Goal: Information Seeking & Learning: Learn about a topic

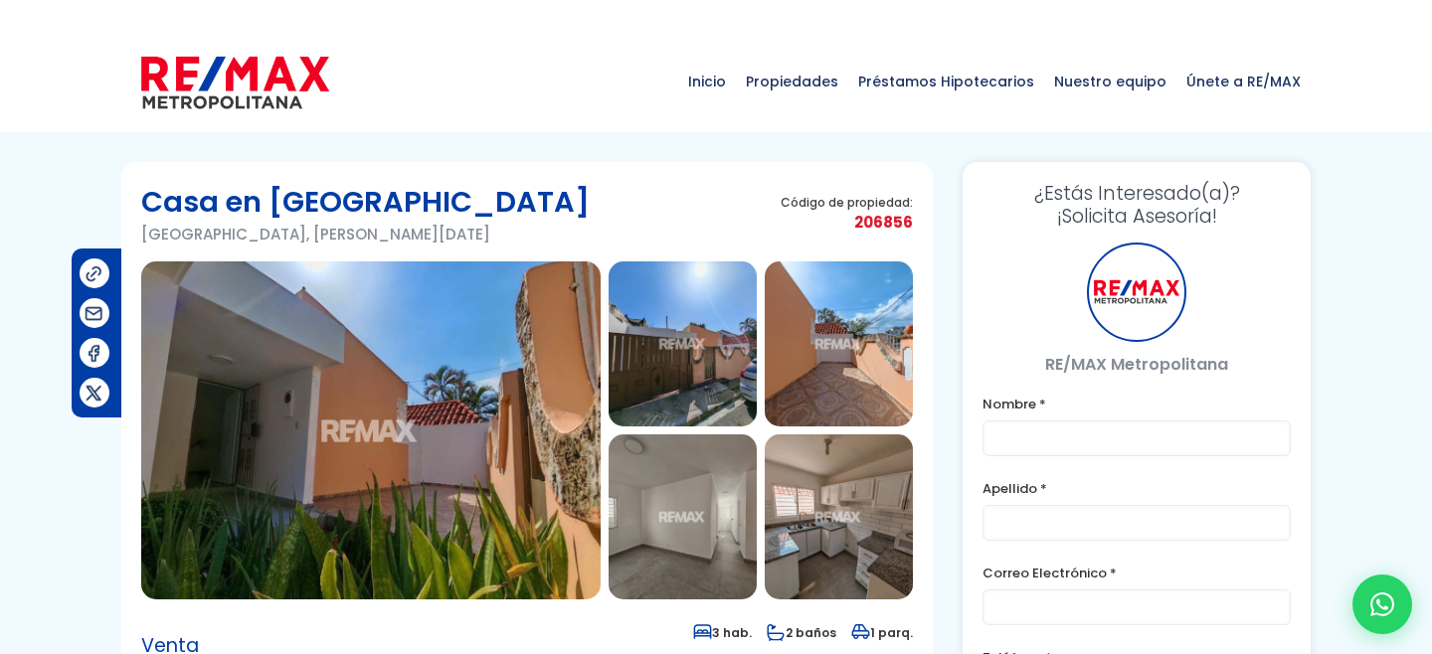
type input "Franklin prueba"
type input "[PERSON_NAME]"
type input "franklin.a.marte1111@gmail.com"
type input "829-619-1904"
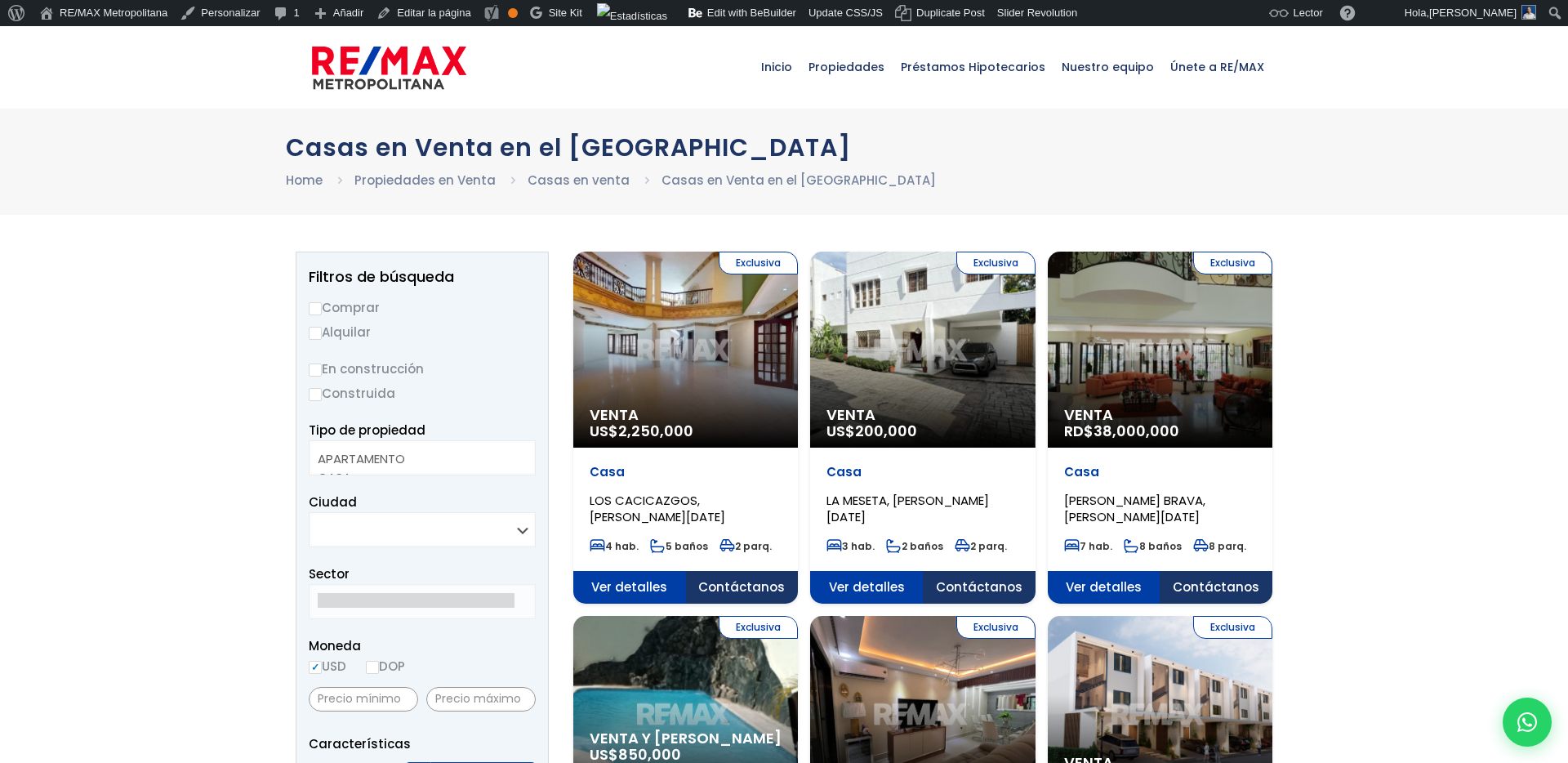
select select
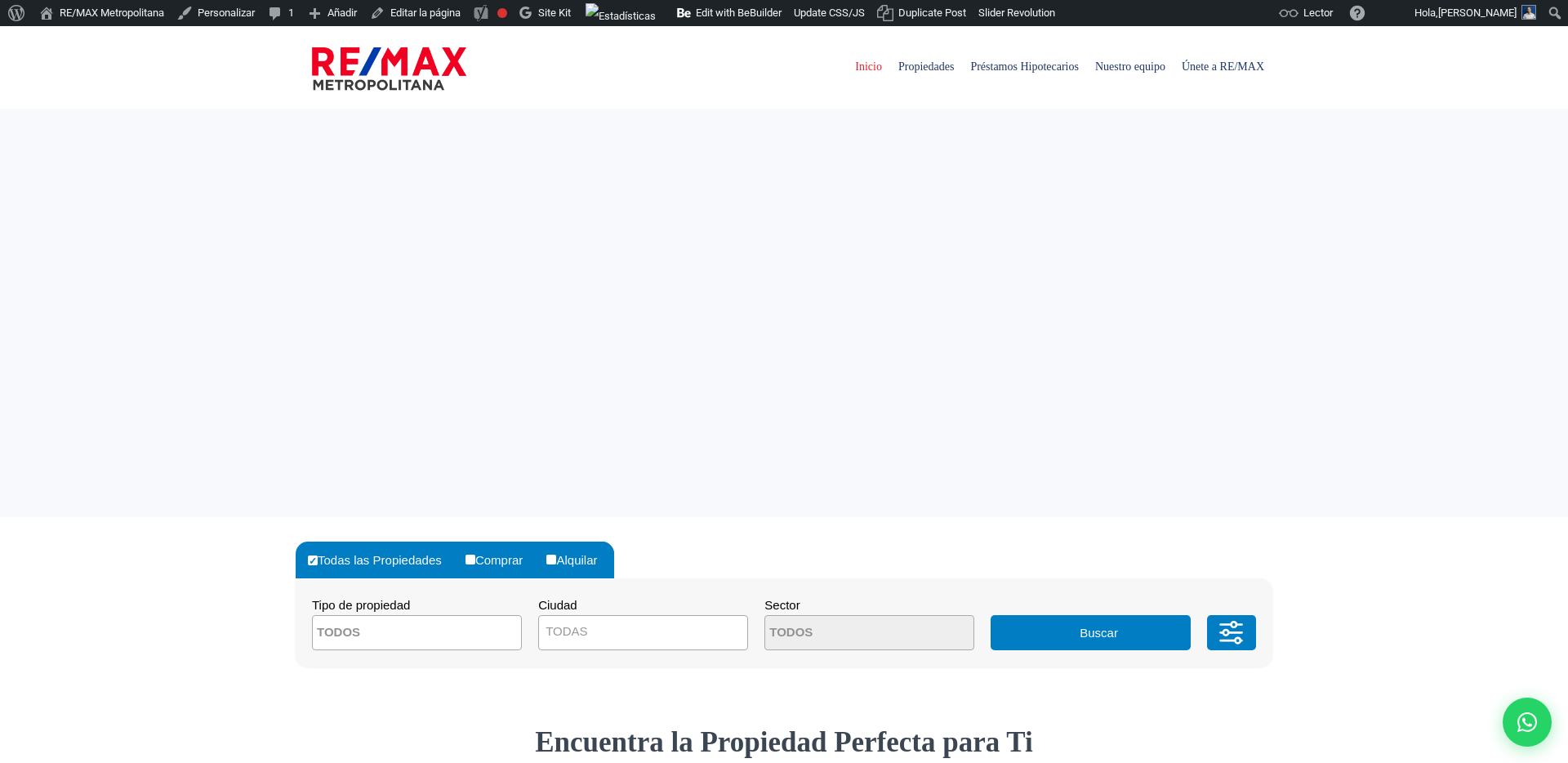
select select
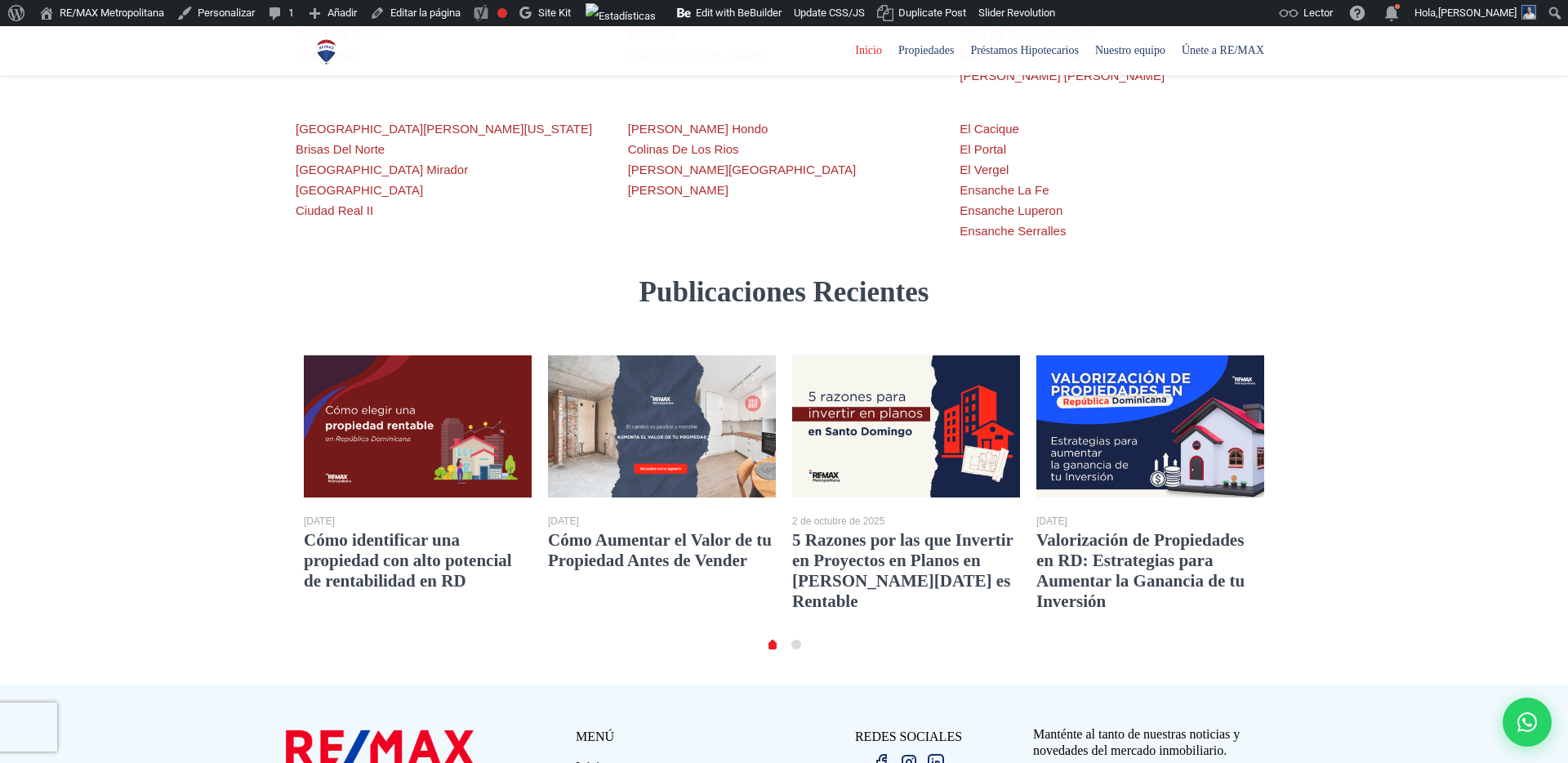
scroll to position [2998, 0]
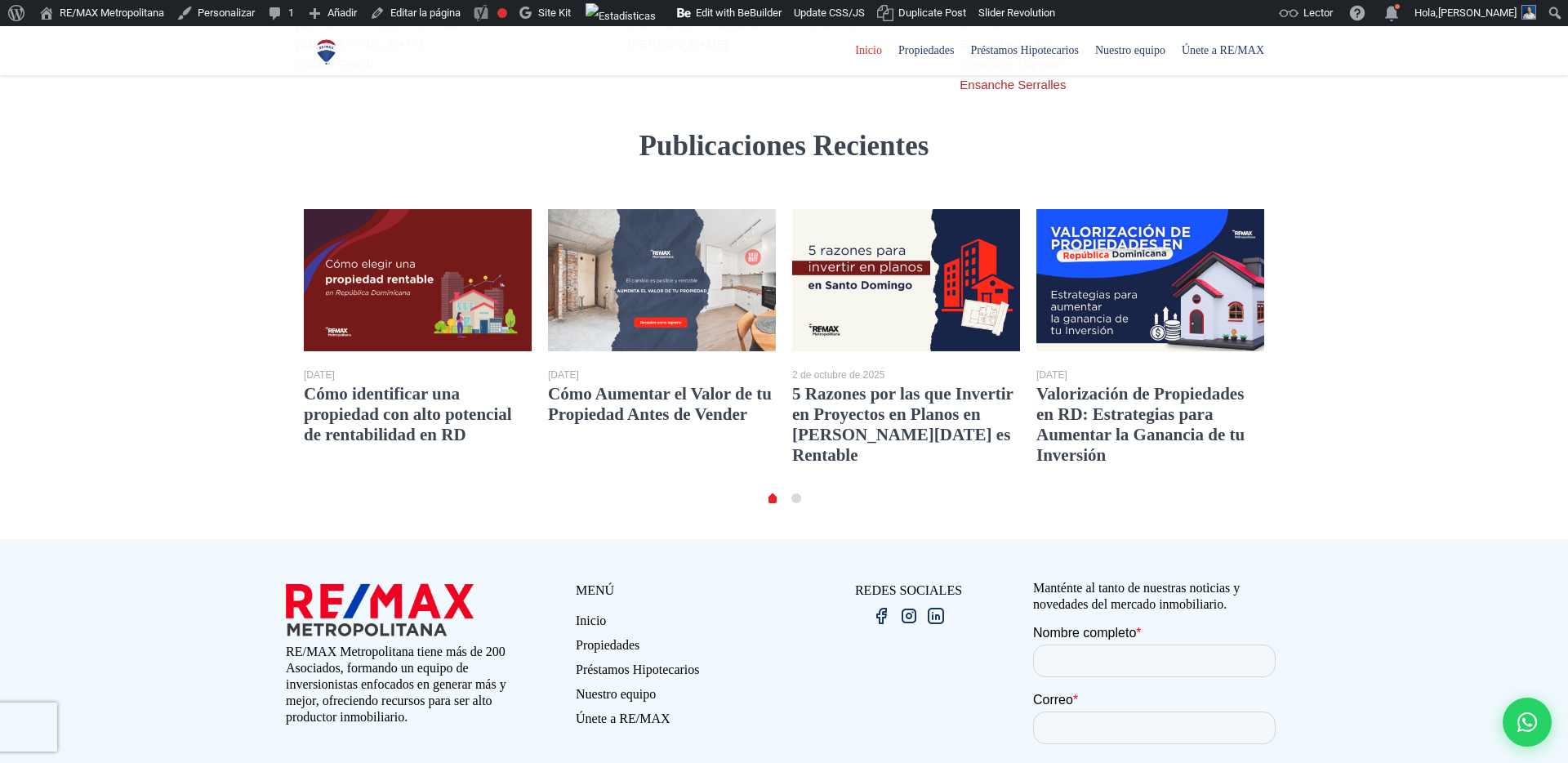
click at [1023, 52] on span "Préstamos Hipotecarios" at bounding box center [1025, 51] width 125 height 25
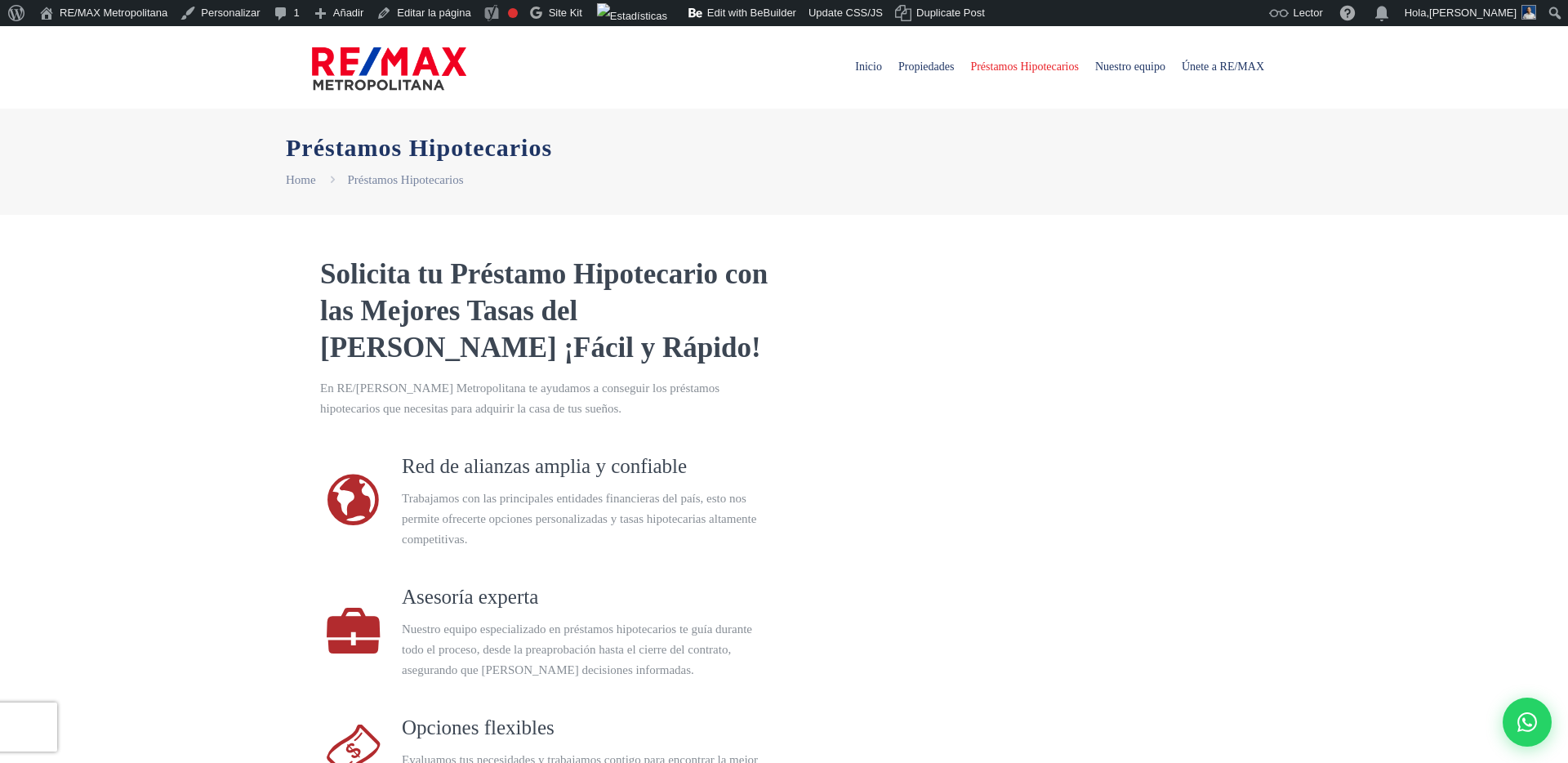
scroll to position [262, 0]
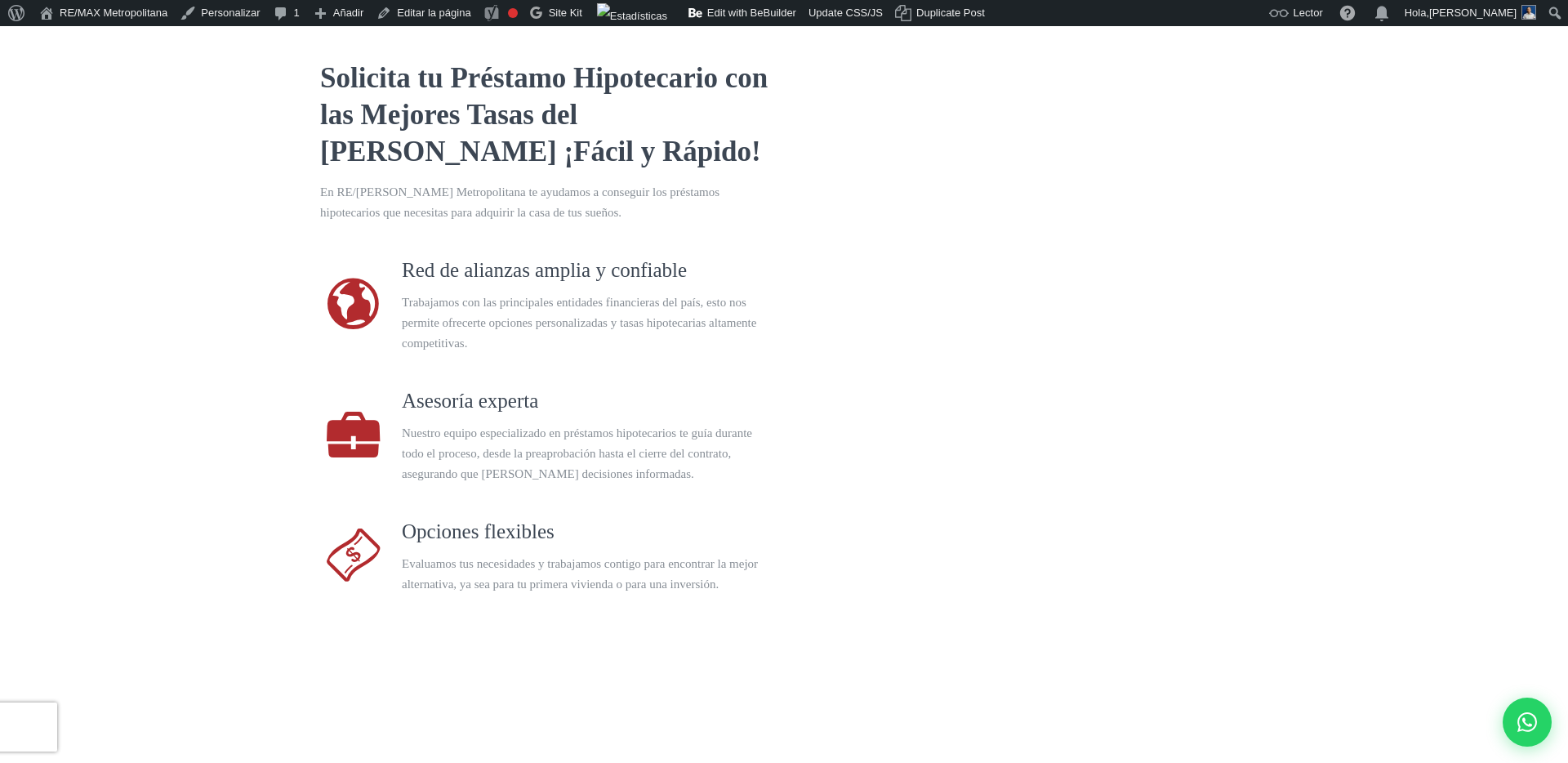
select select "DO"
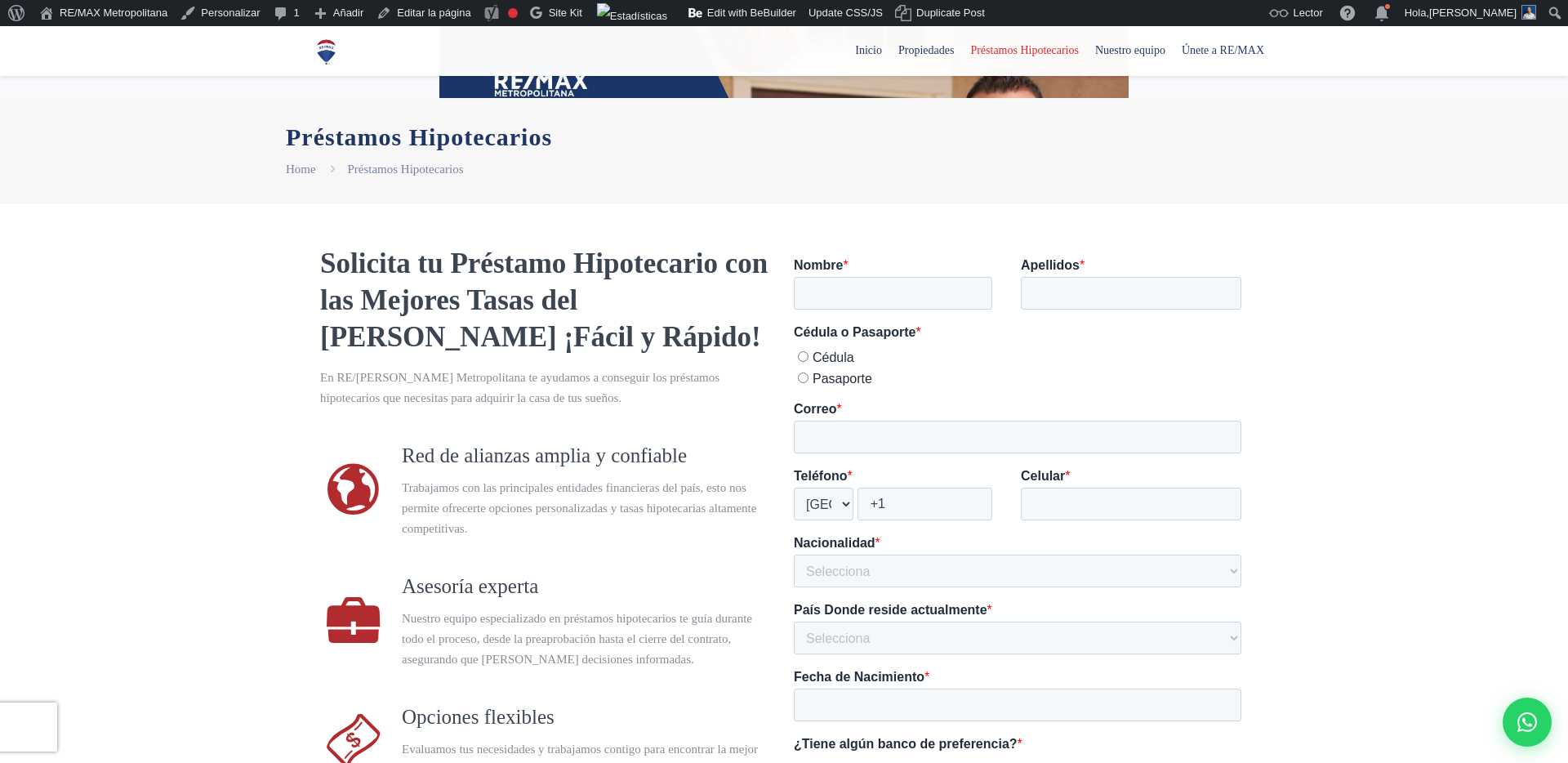
scroll to position [0, 0]
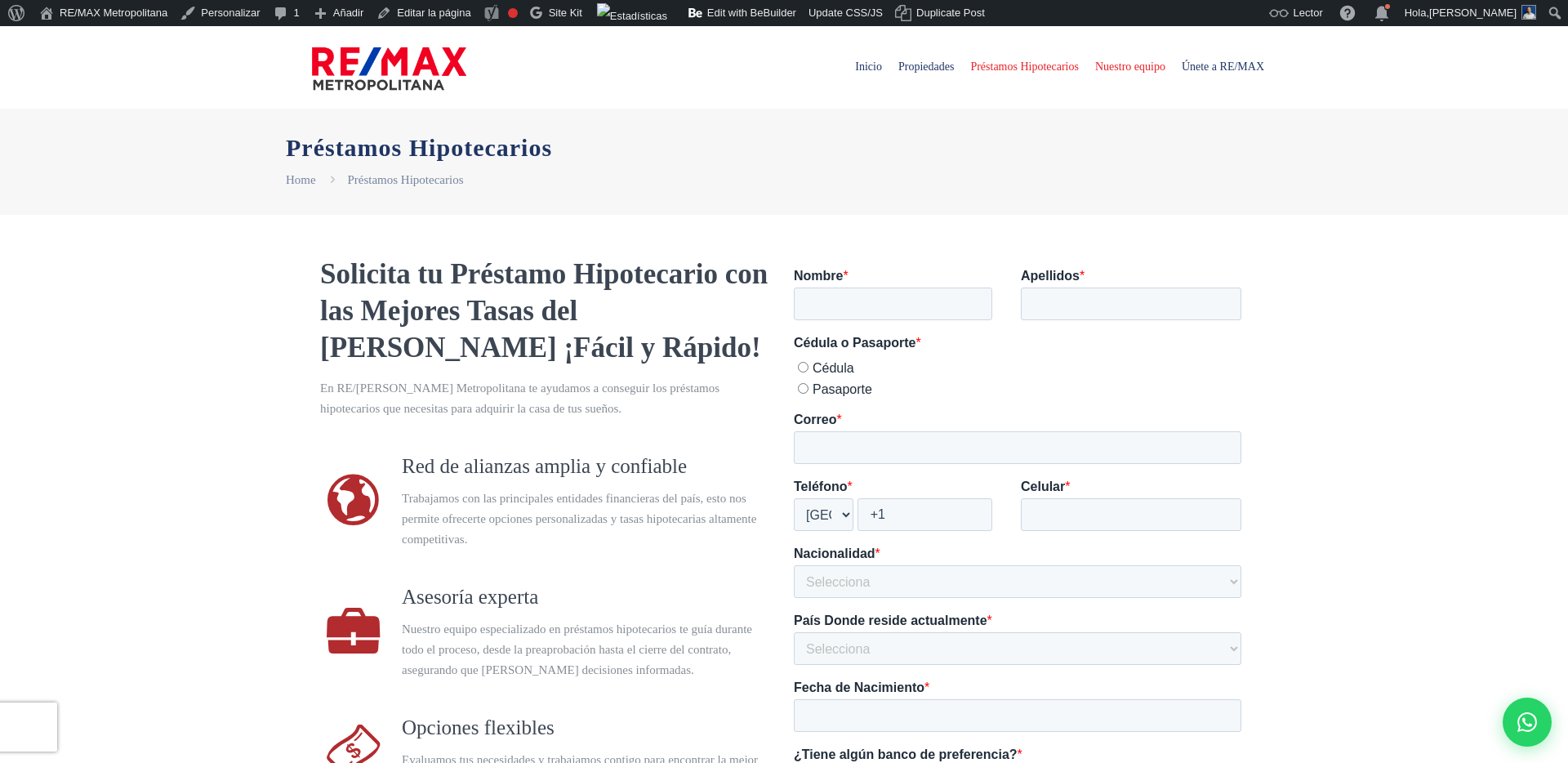
click at [1126, 70] on span "Nuestro equipo" at bounding box center [1130, 67] width 86 height 49
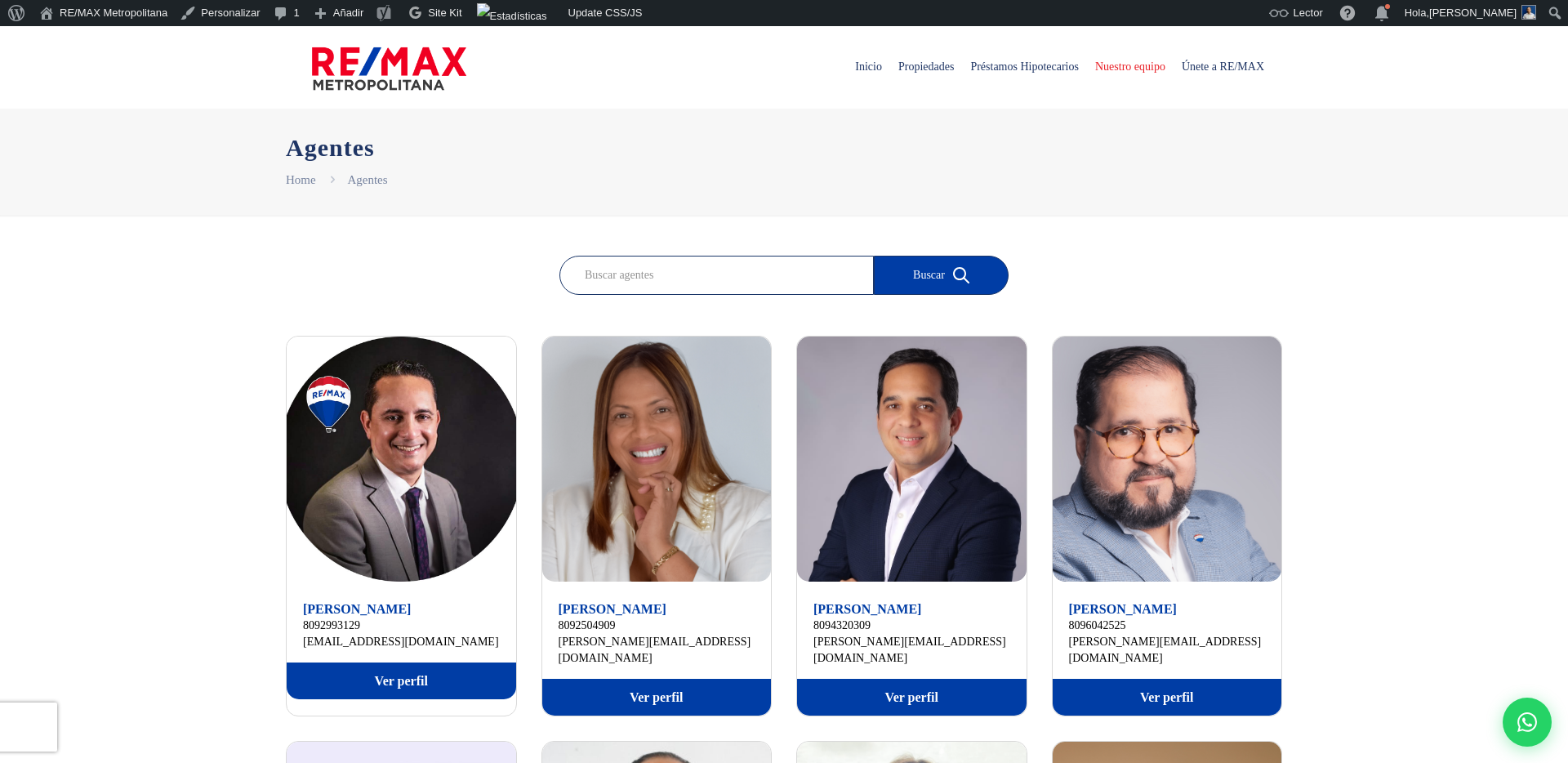
click at [693, 449] on img at bounding box center [656, 459] width 229 height 245
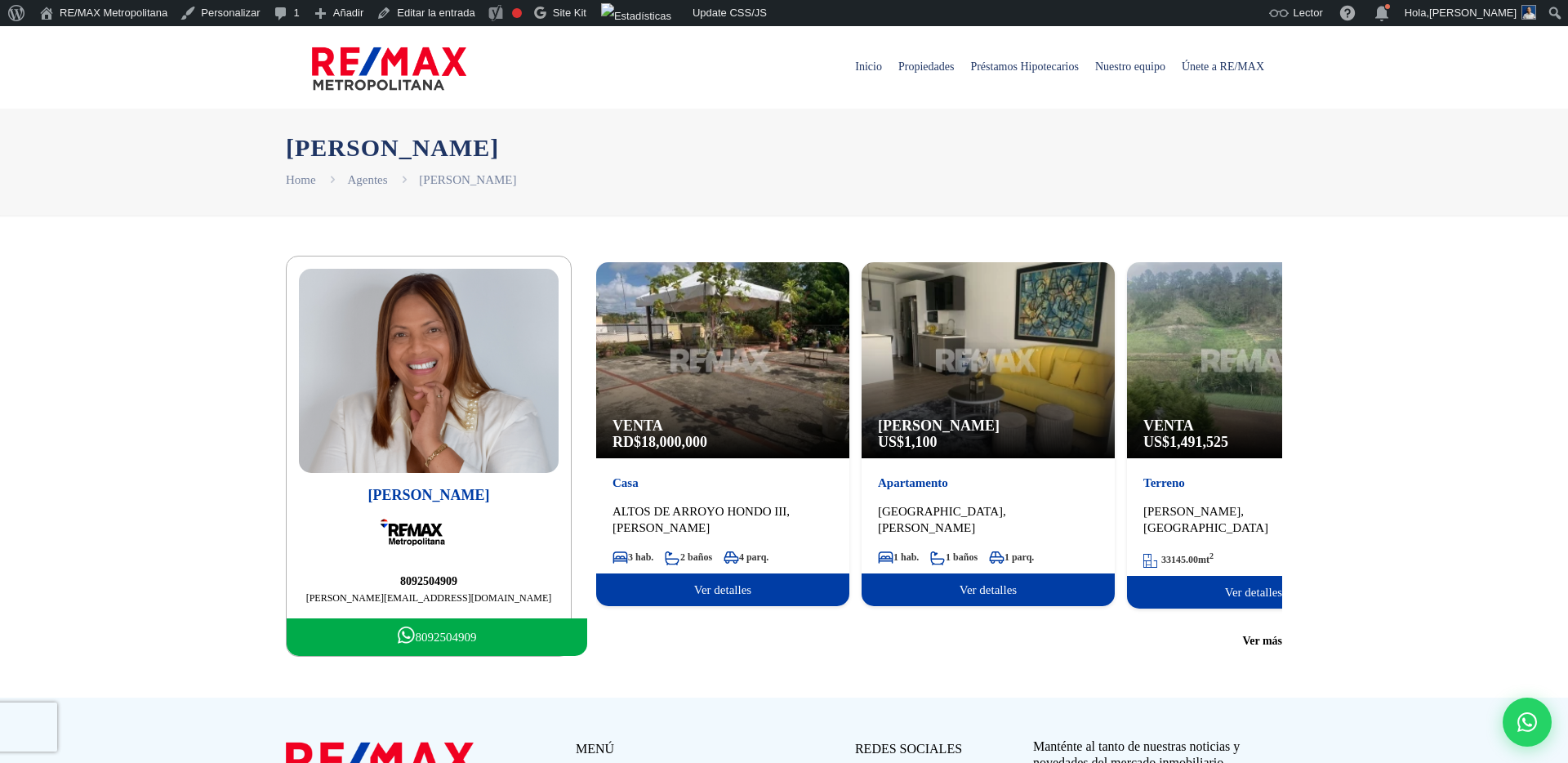
click at [387, 81] on img at bounding box center [389, 69] width 154 height 49
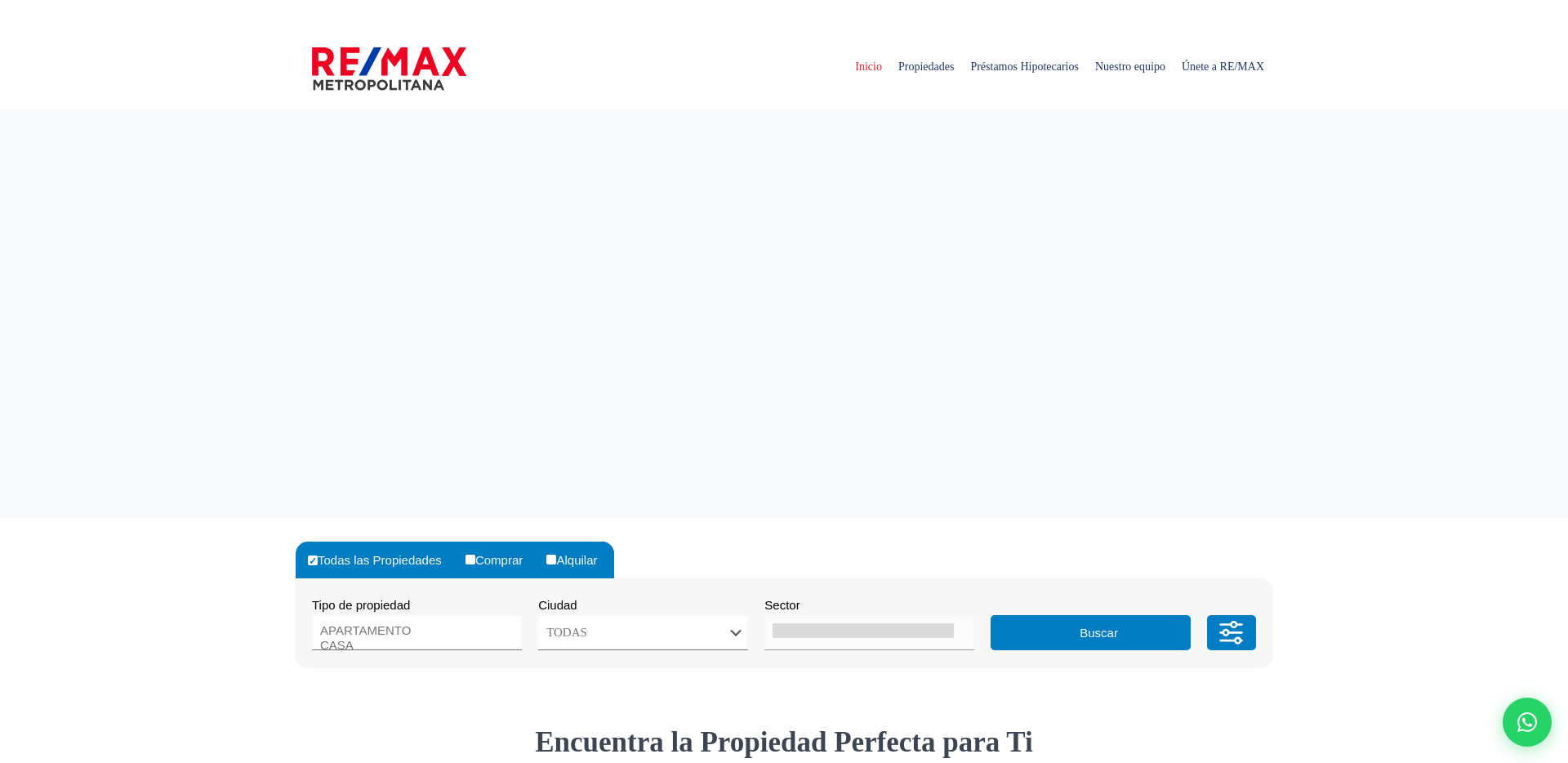
select select
